Goal: Task Accomplishment & Management: Use online tool/utility

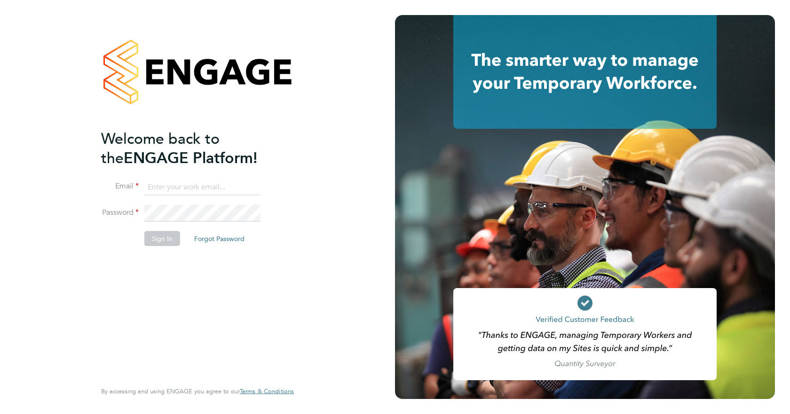
click at [167, 191] on input at bounding box center [202, 187] width 116 height 17
type input "[EMAIL_ADDRESS][DOMAIN_NAME]"
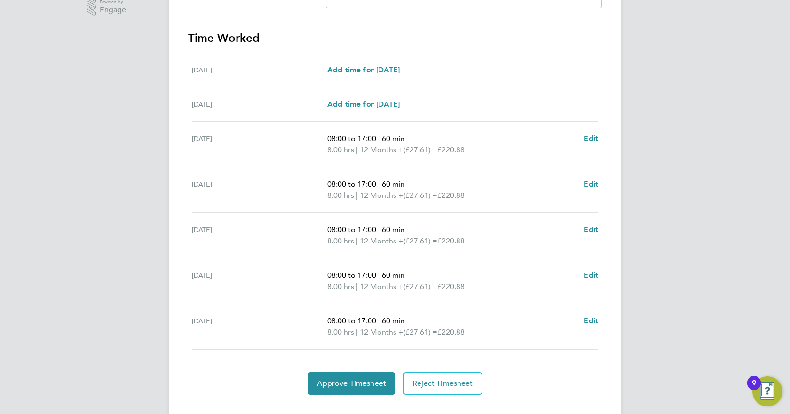
scroll to position [265, 0]
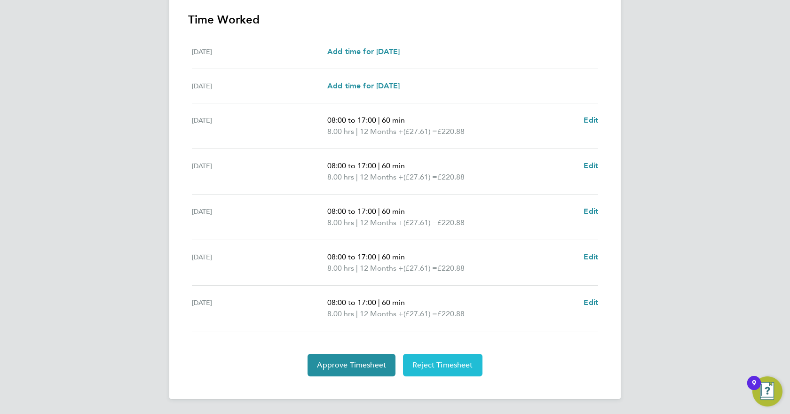
click at [449, 361] on span "Reject Timesheet" at bounding box center [443, 365] width 61 height 9
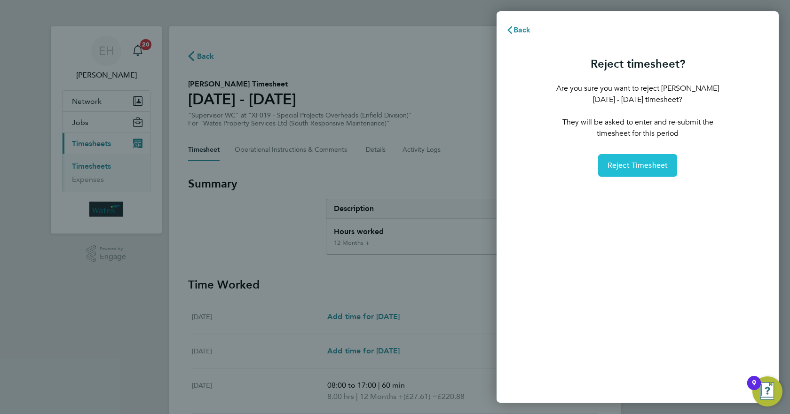
click at [640, 163] on span "Reject Timesheet" at bounding box center [638, 165] width 61 height 9
